Goal: Task Accomplishment & Management: Use online tool/utility

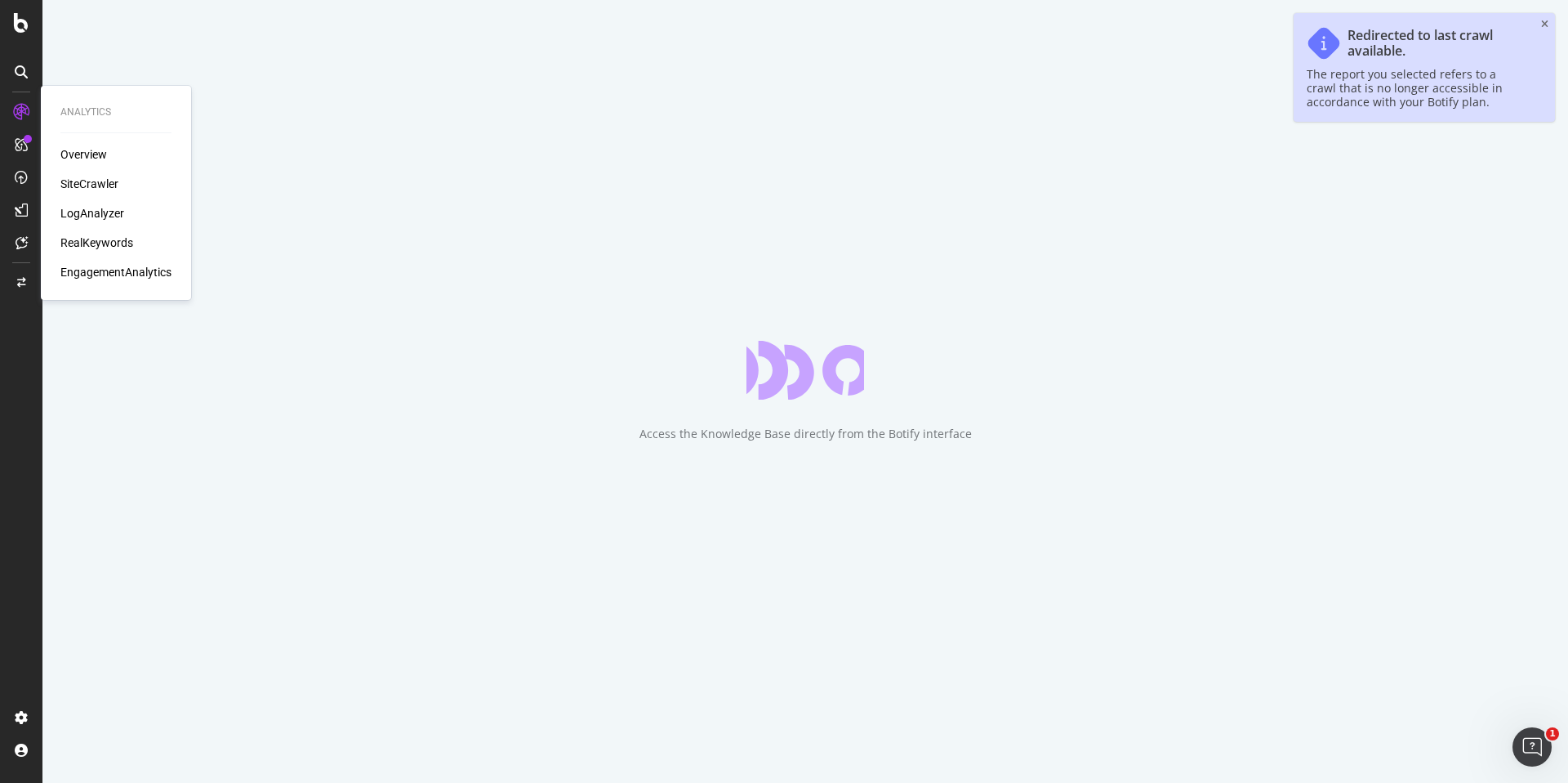
click at [89, 209] on div "LogAnalyzer" at bounding box center [92, 213] width 64 height 16
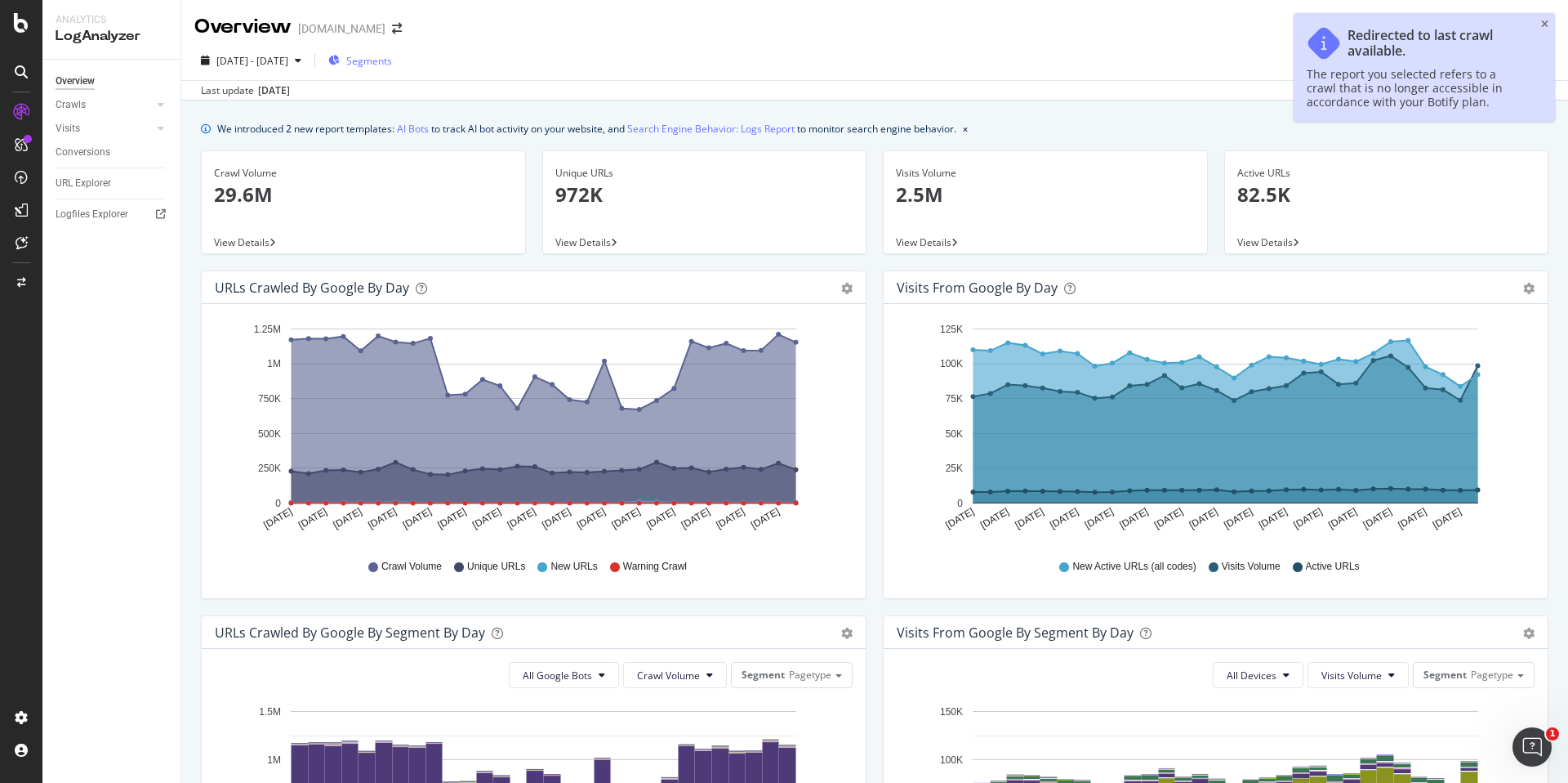
click at [392, 51] on div "Segments" at bounding box center [361, 60] width 64 height 25
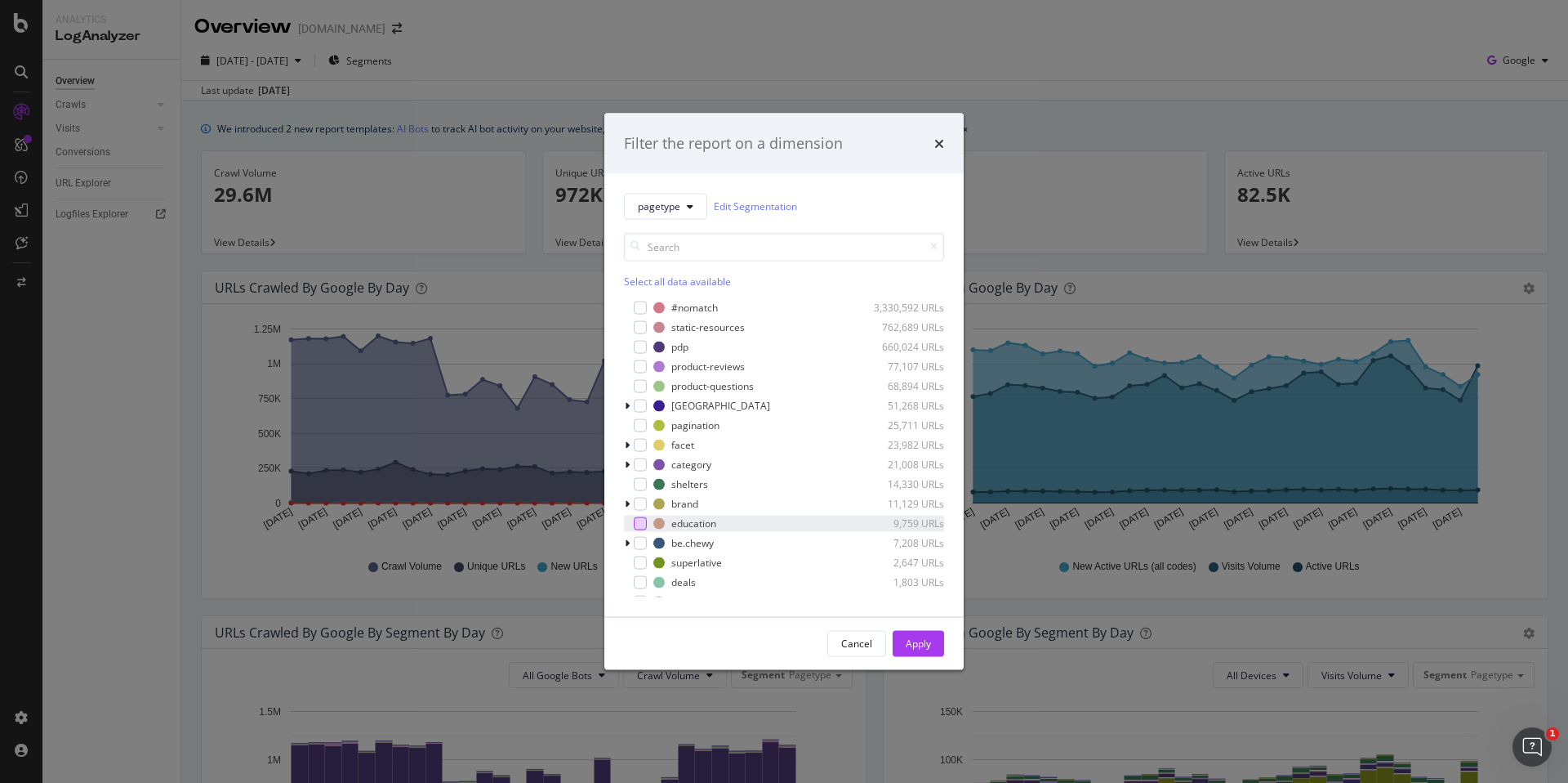
click at [640, 520] on div "modal" at bounding box center [640, 523] width 13 height 13
click at [922, 640] on div "Apply" at bounding box center [919, 643] width 26 height 14
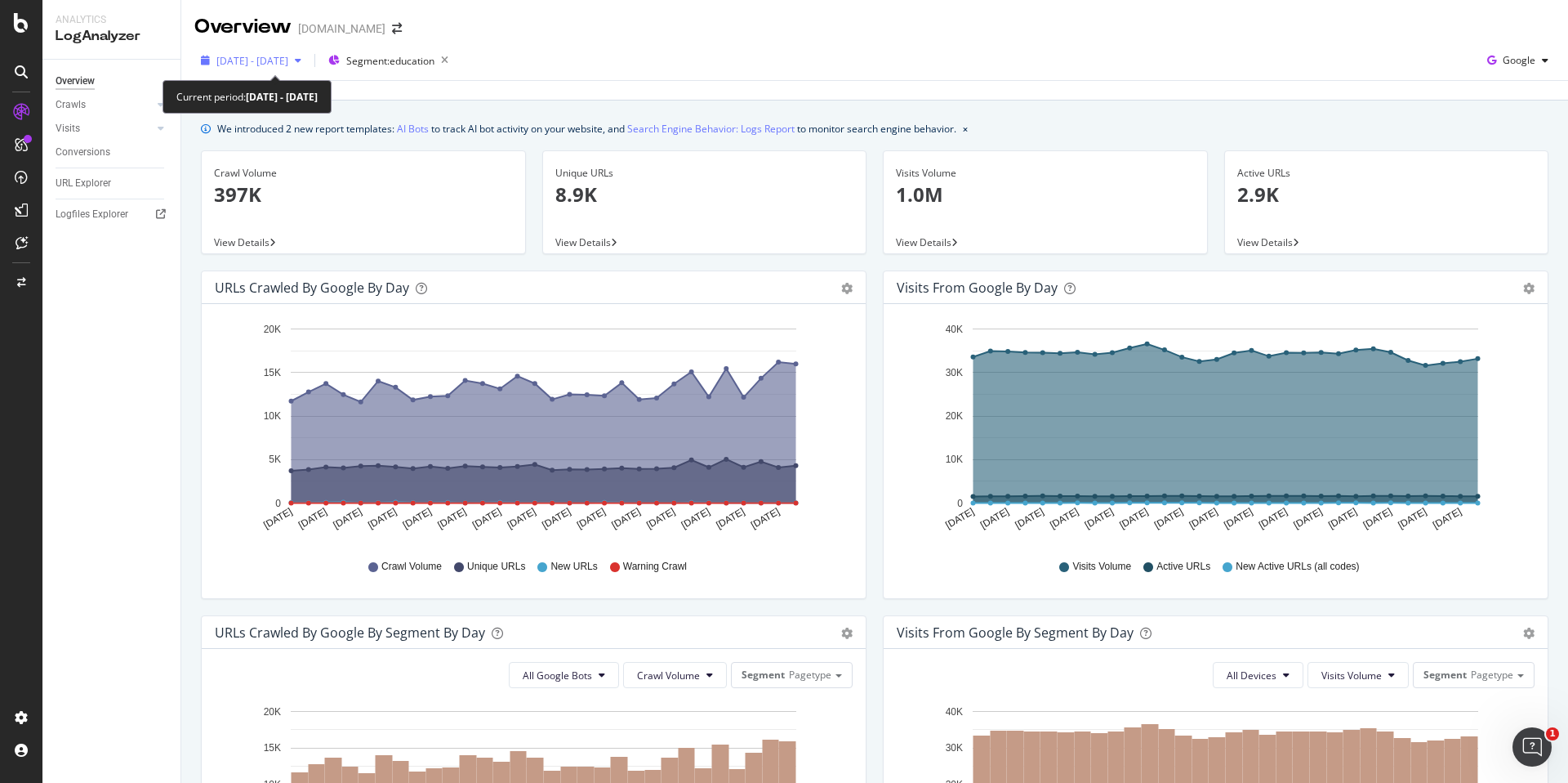
click at [288, 65] on span "[DATE] - [DATE]" at bounding box center [252, 60] width 72 height 14
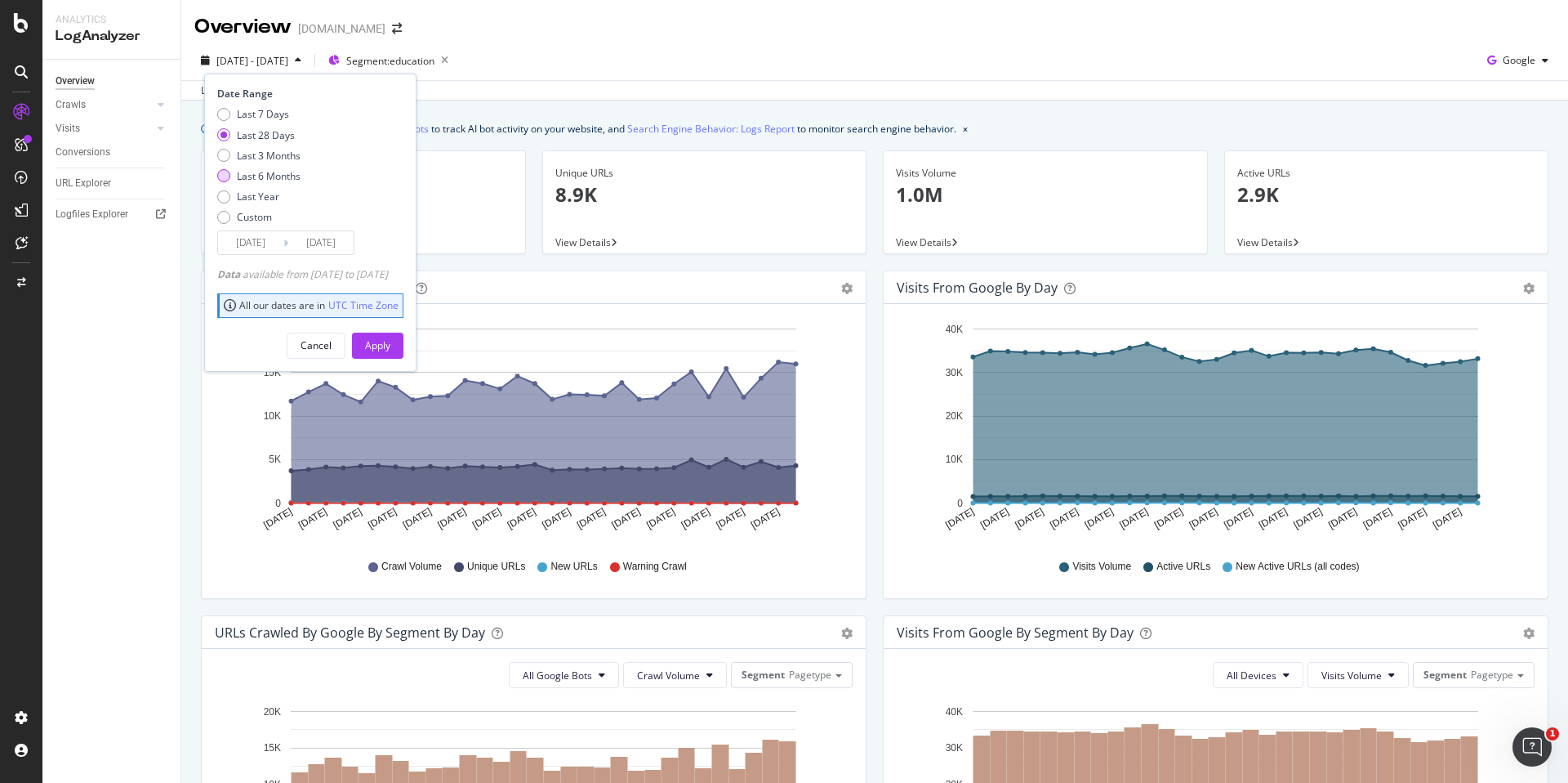
click at [276, 173] on div "Last 6 Months" at bounding box center [269, 176] width 64 height 14
type input "[DATE]"
click at [391, 338] on div "Apply" at bounding box center [378, 344] width 26 height 14
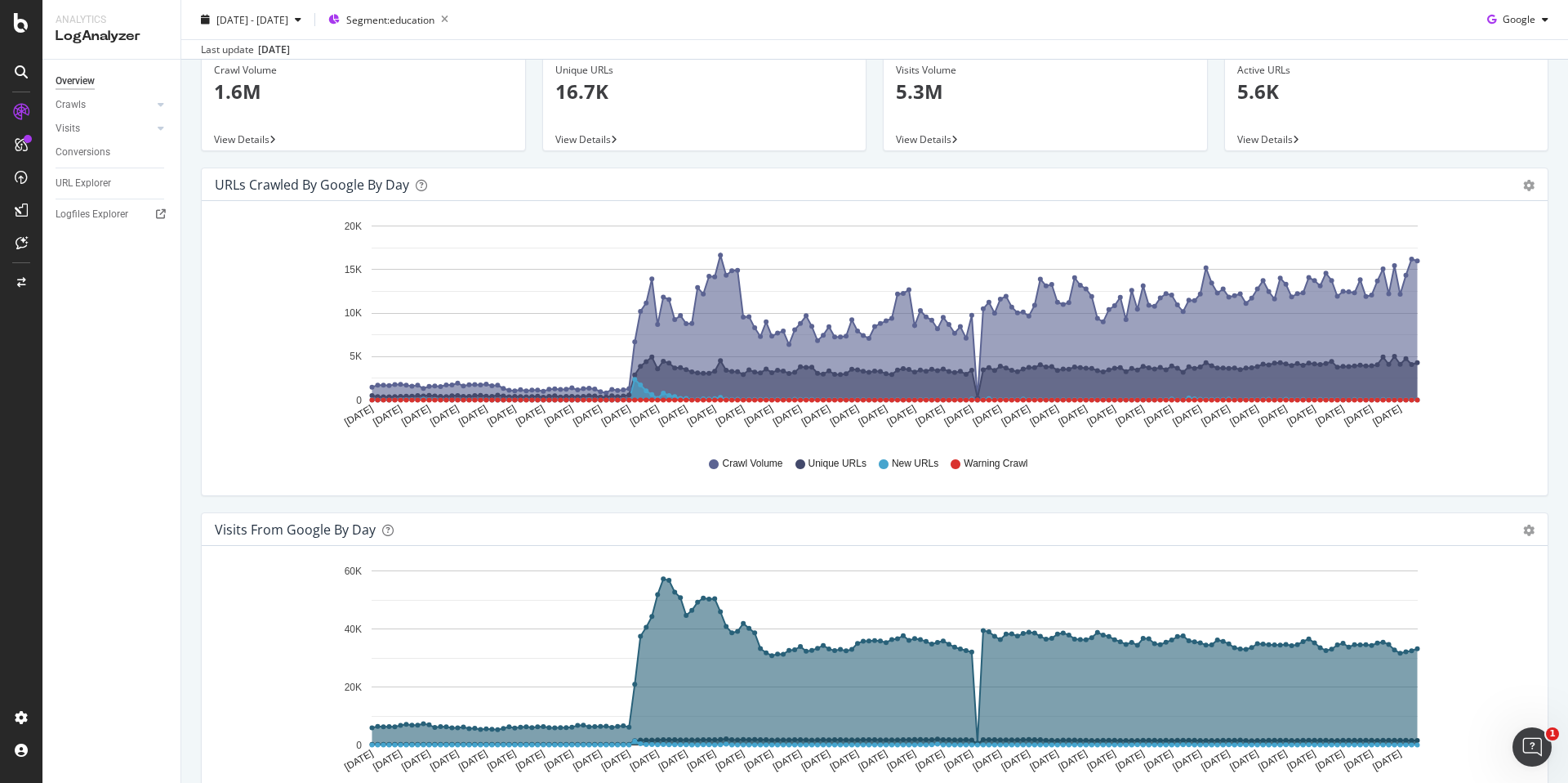
scroll to position [102, 0]
